Goal: Task Accomplishment & Management: Manage account settings

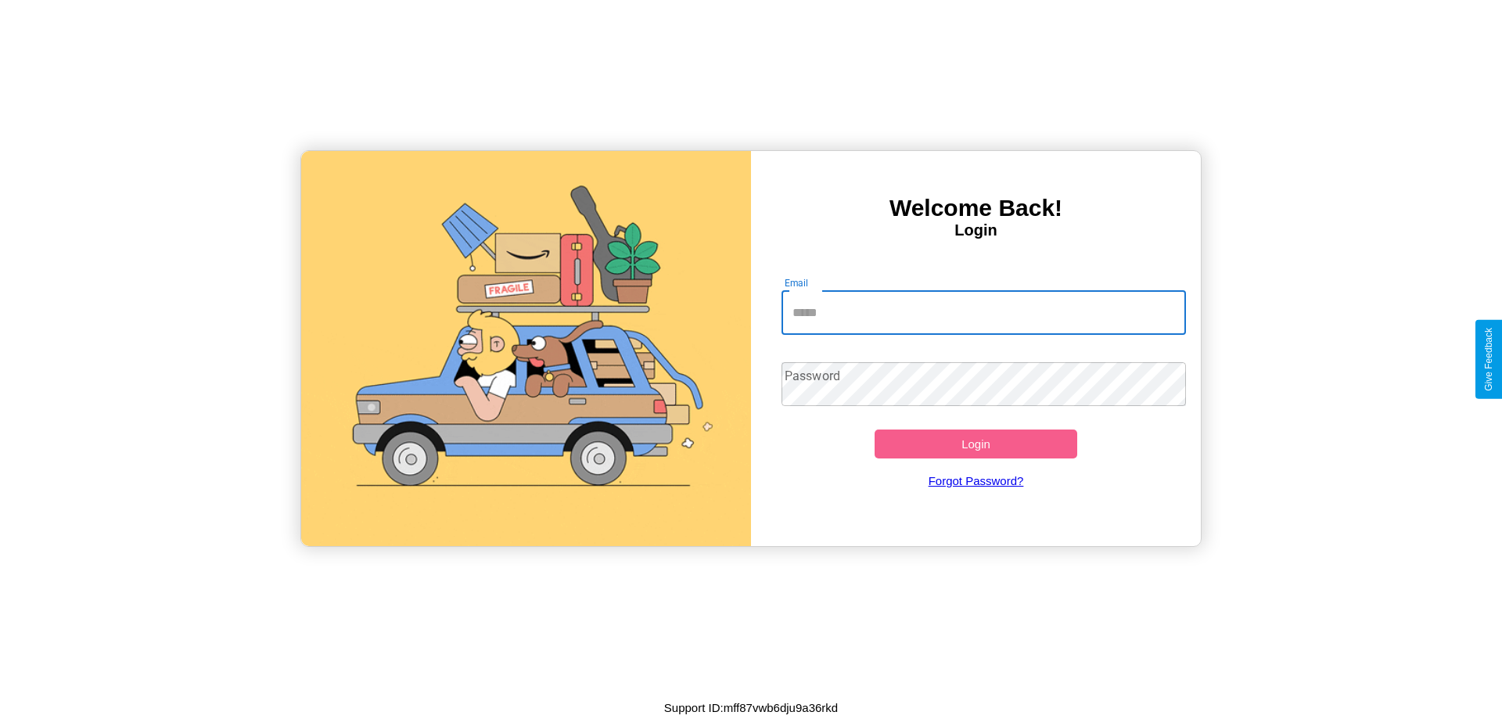
click at [984, 312] on input "Email" at bounding box center [984, 313] width 405 height 44
type input "**********"
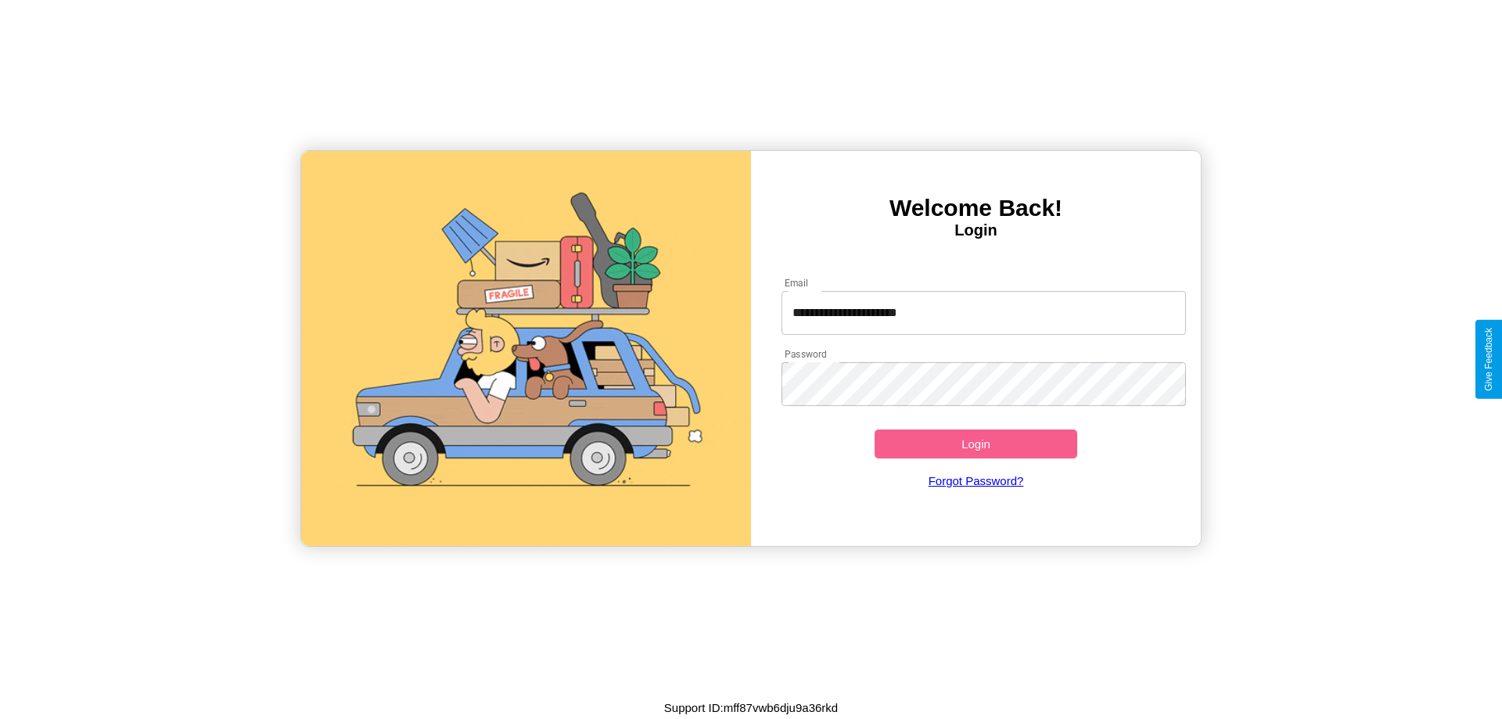
click at [976, 444] on button "Login" at bounding box center [976, 444] width 203 height 29
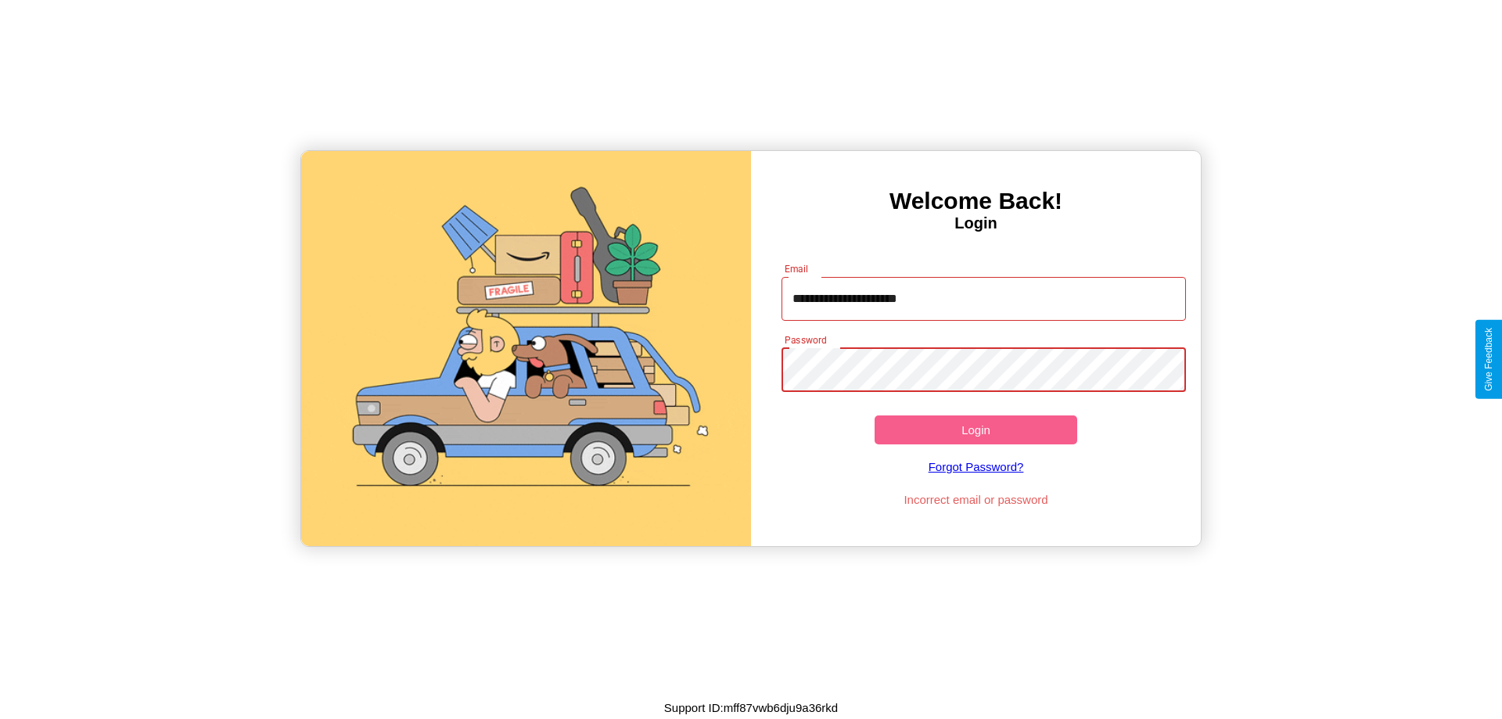
click at [976, 430] on button "Login" at bounding box center [976, 430] width 203 height 29
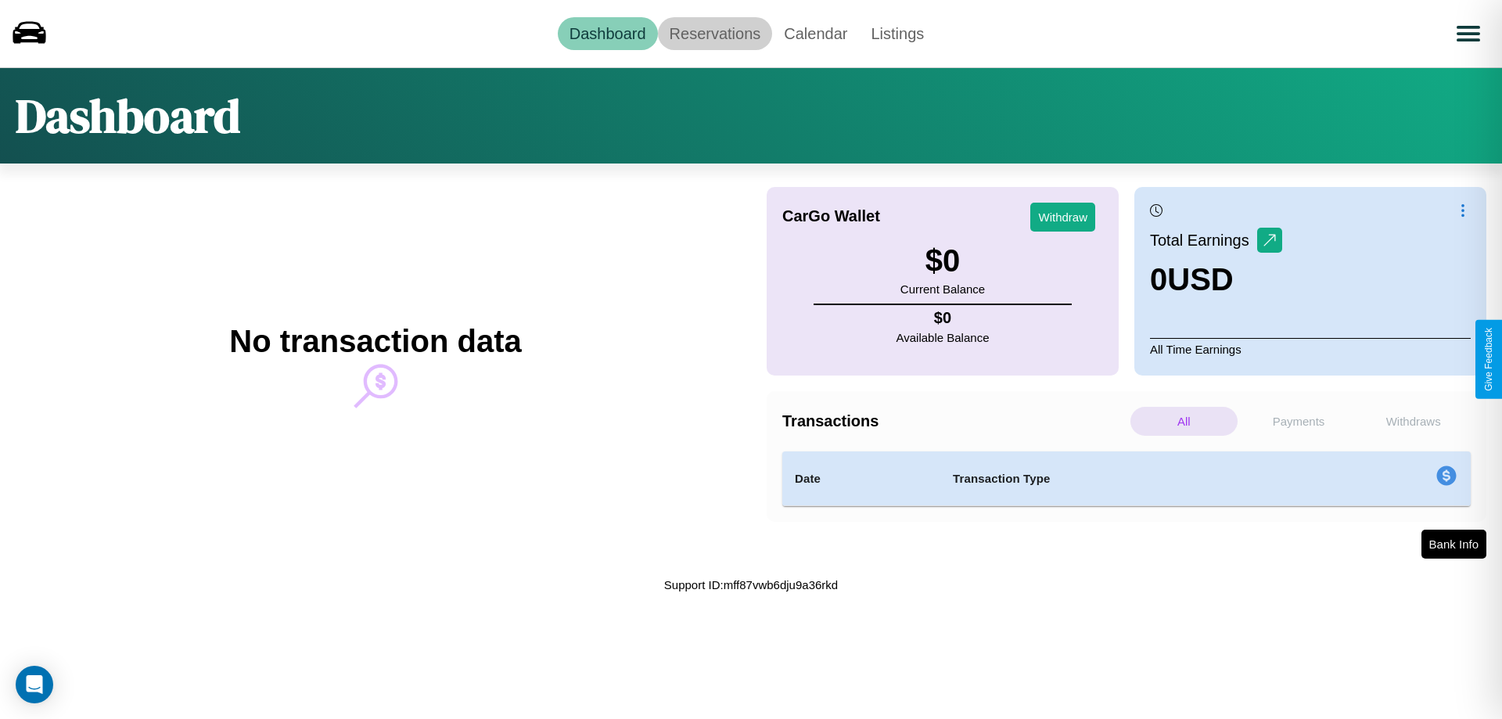
click at [714, 33] on link "Reservations" at bounding box center [715, 33] width 115 height 33
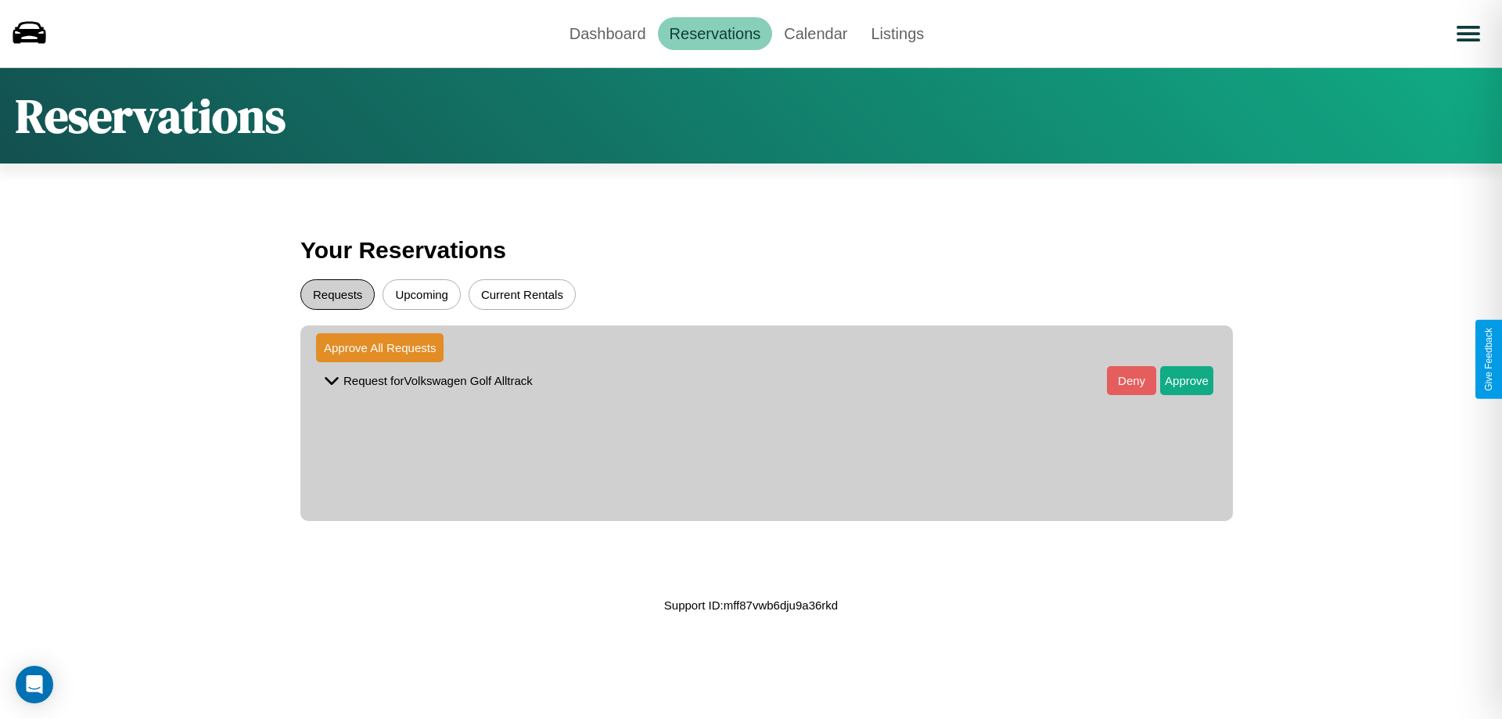
click at [337, 294] on button "Requests" at bounding box center [337, 294] width 74 height 31
click at [1175, 380] on button "Approve" at bounding box center [1186, 380] width 53 height 29
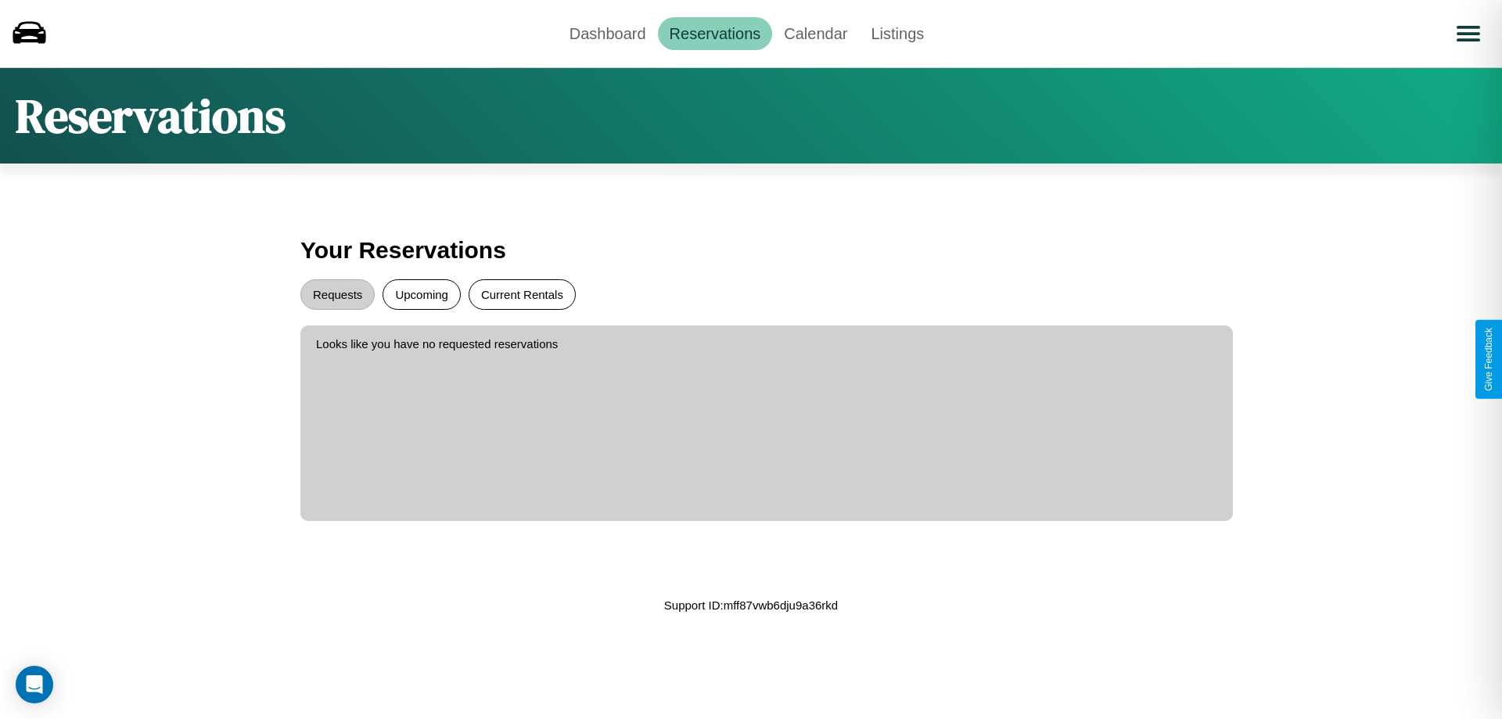
click at [522, 294] on button "Current Rentals" at bounding box center [522, 294] width 107 height 31
click at [815, 33] on link "Calendar" at bounding box center [815, 33] width 87 height 33
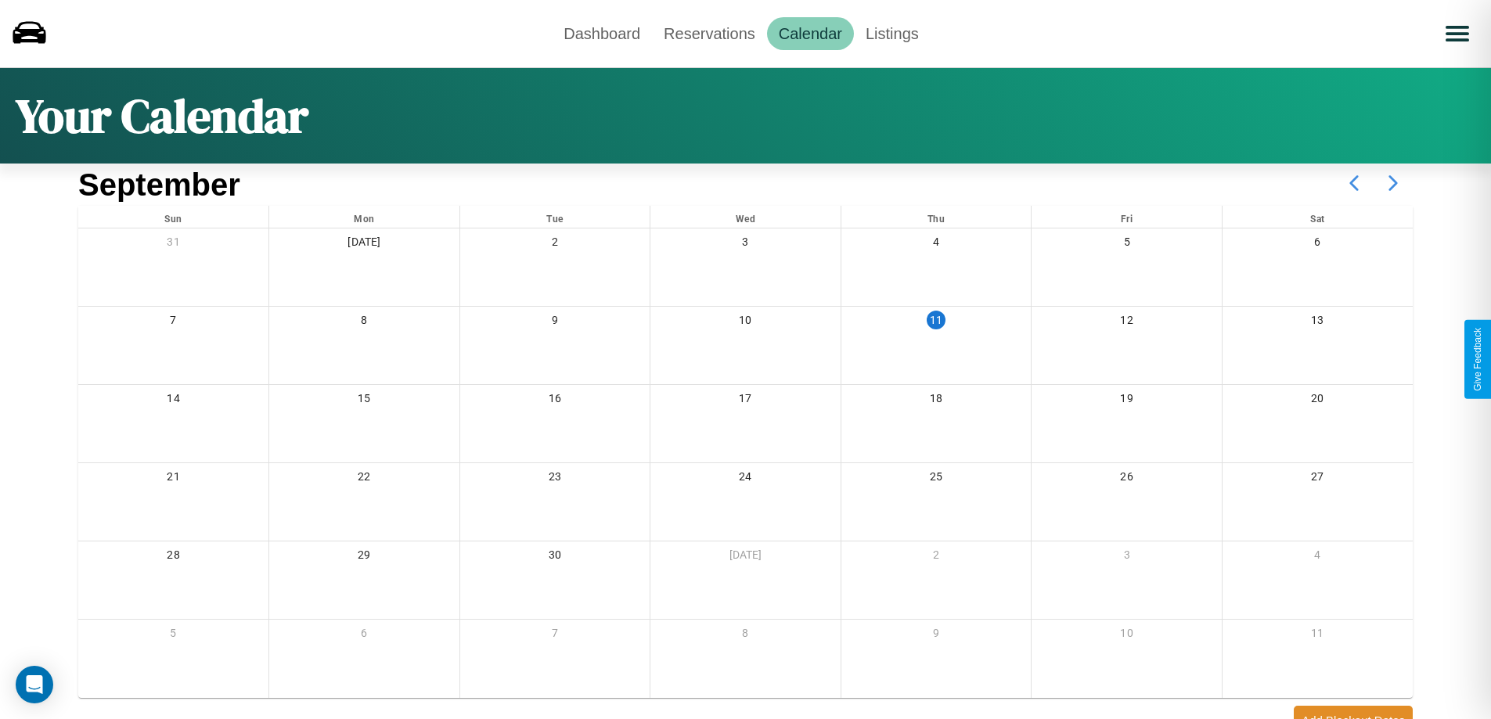
click at [1393, 183] on icon at bounding box center [1392, 183] width 39 height 39
click at [602, 33] on link "Dashboard" at bounding box center [602, 33] width 100 height 33
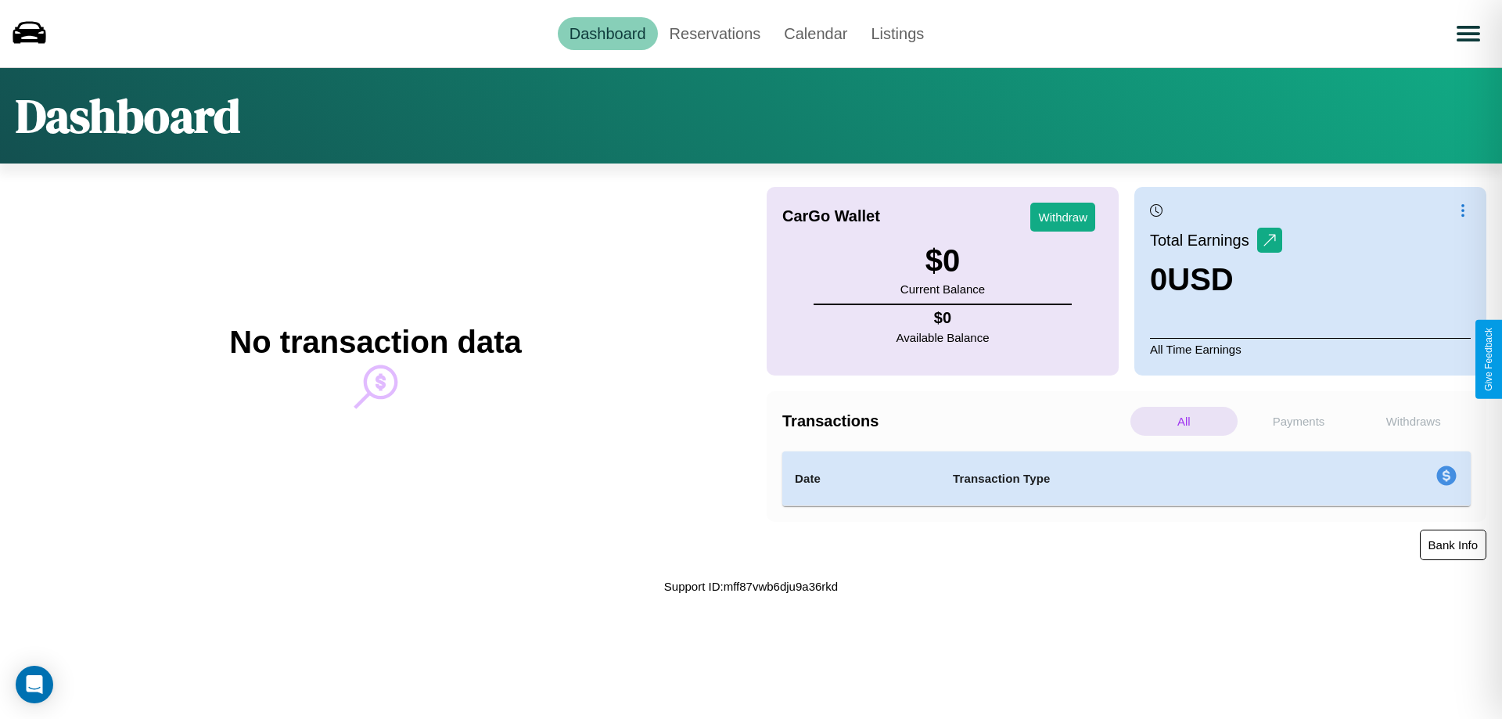
click at [1453, 545] on button "Bank Info" at bounding box center [1453, 545] width 67 height 31
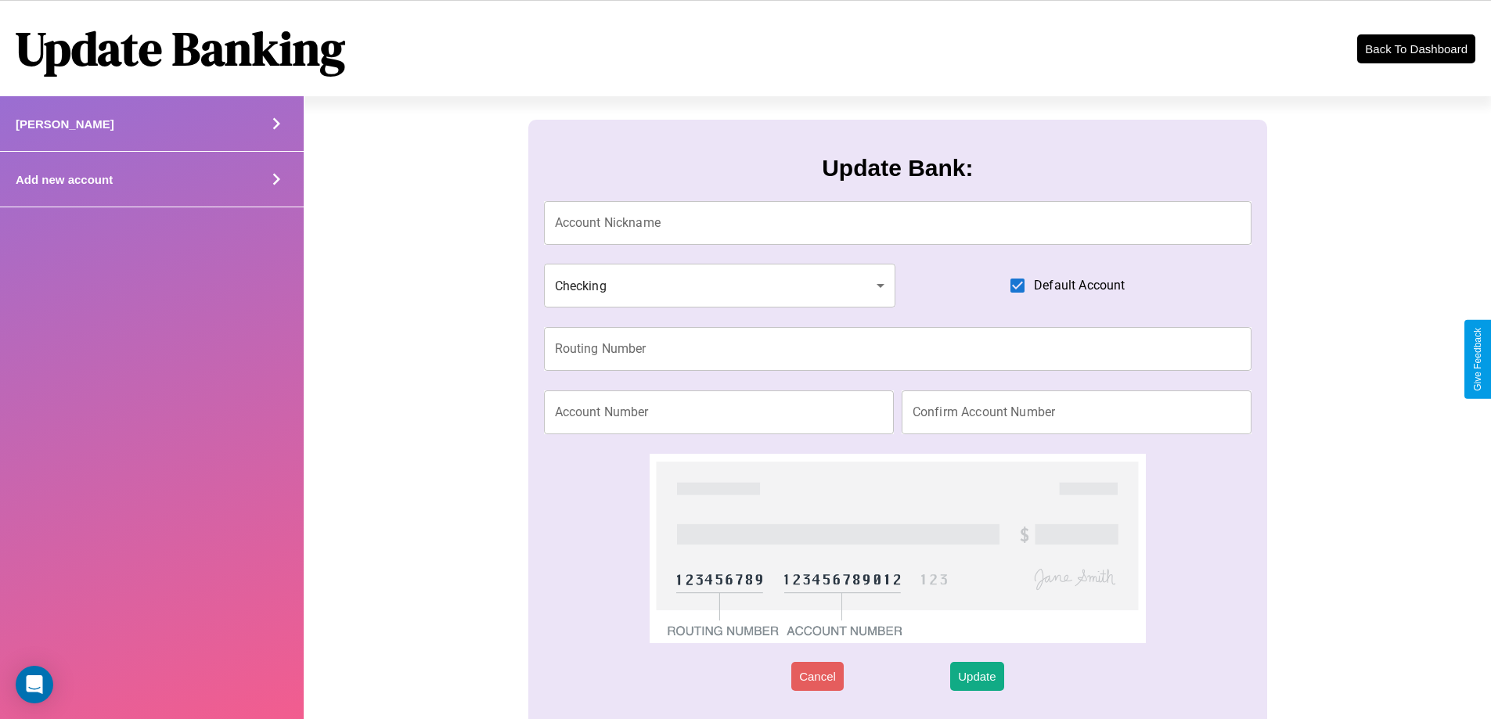
click at [151, 179] on div "Add new account" at bounding box center [152, 180] width 304 height 56
click at [275, 179] on icon at bounding box center [275, 178] width 23 height 23
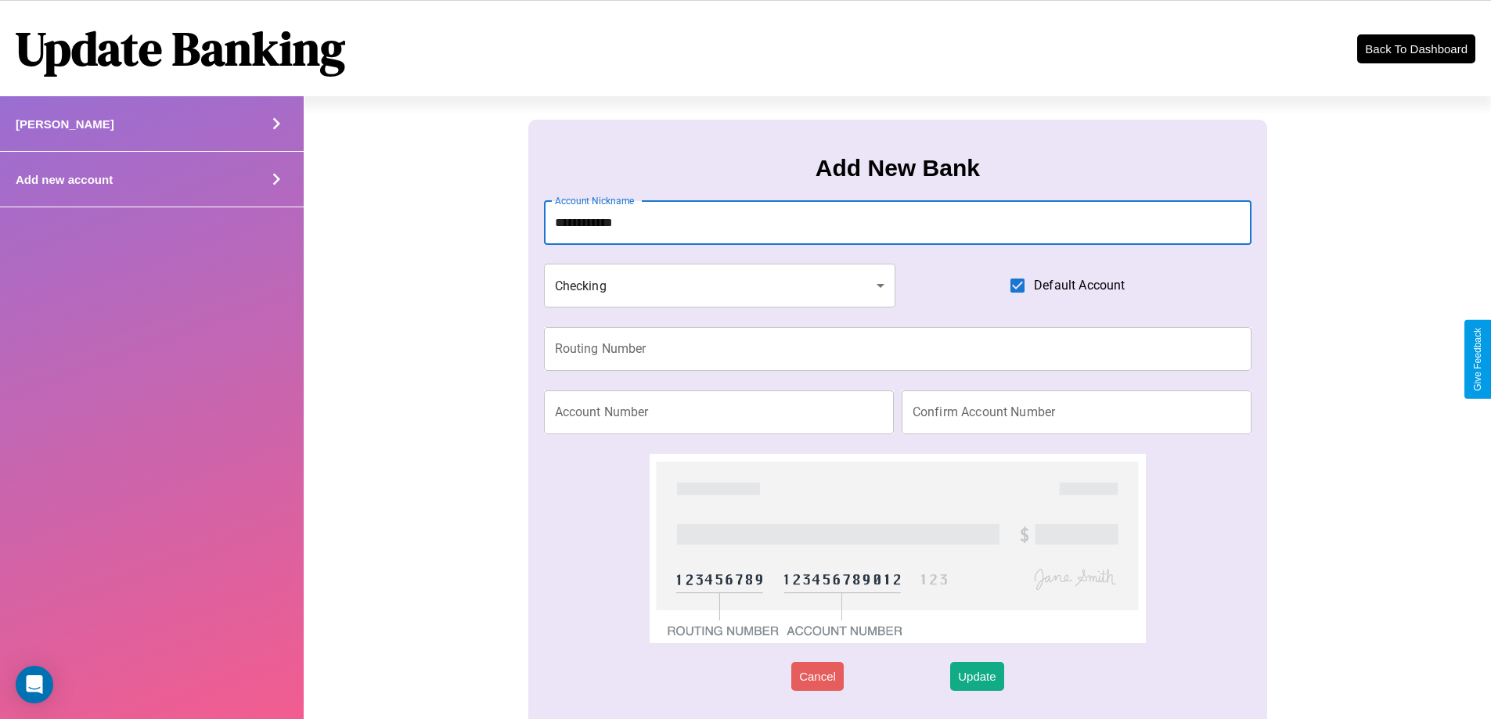
type input "**********"
